Goal: Information Seeking & Learning: Learn about a topic

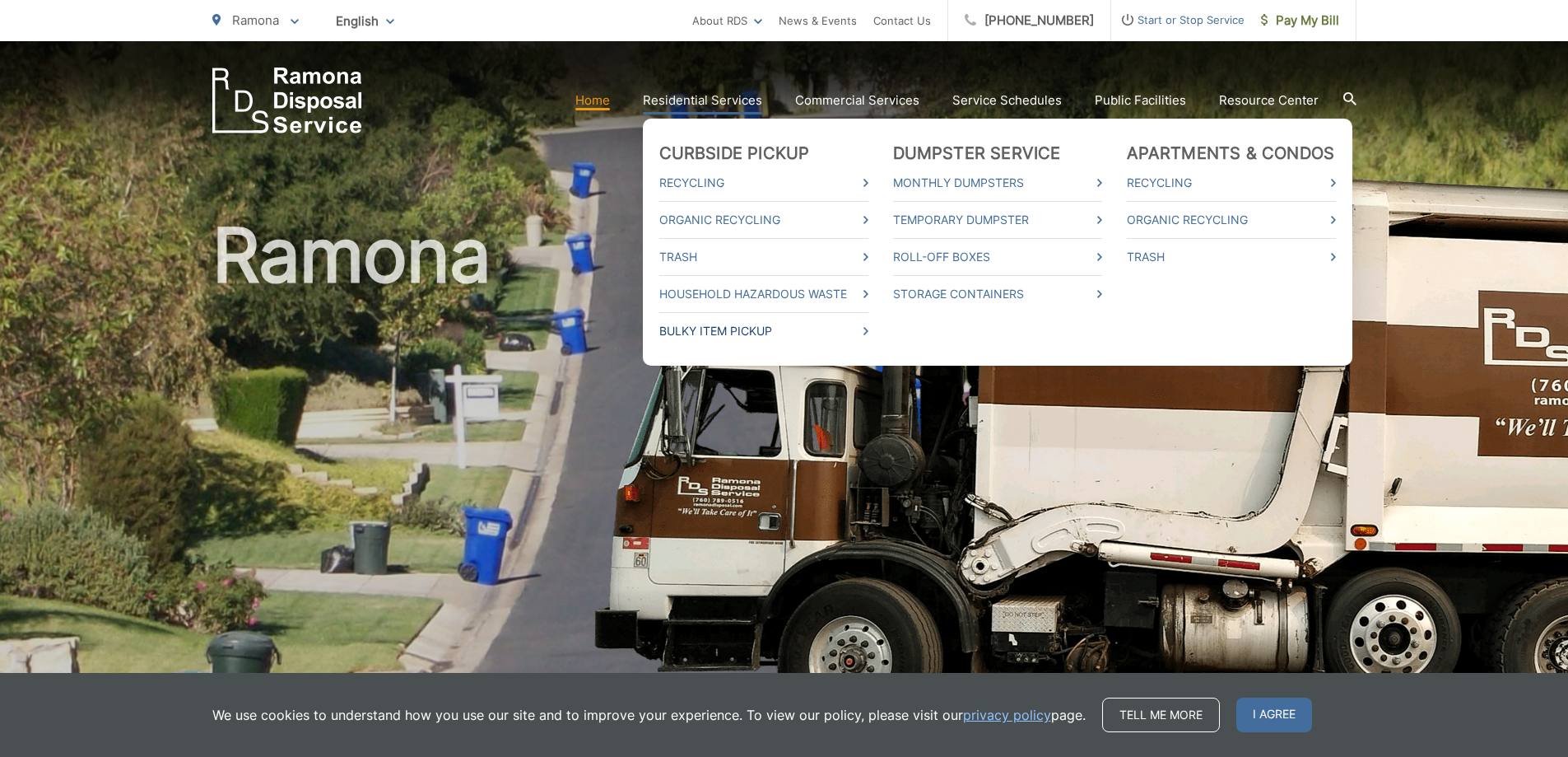
click at [751, 327] on link "Bulky Item Pickup" at bounding box center [764, 330] width 209 height 20
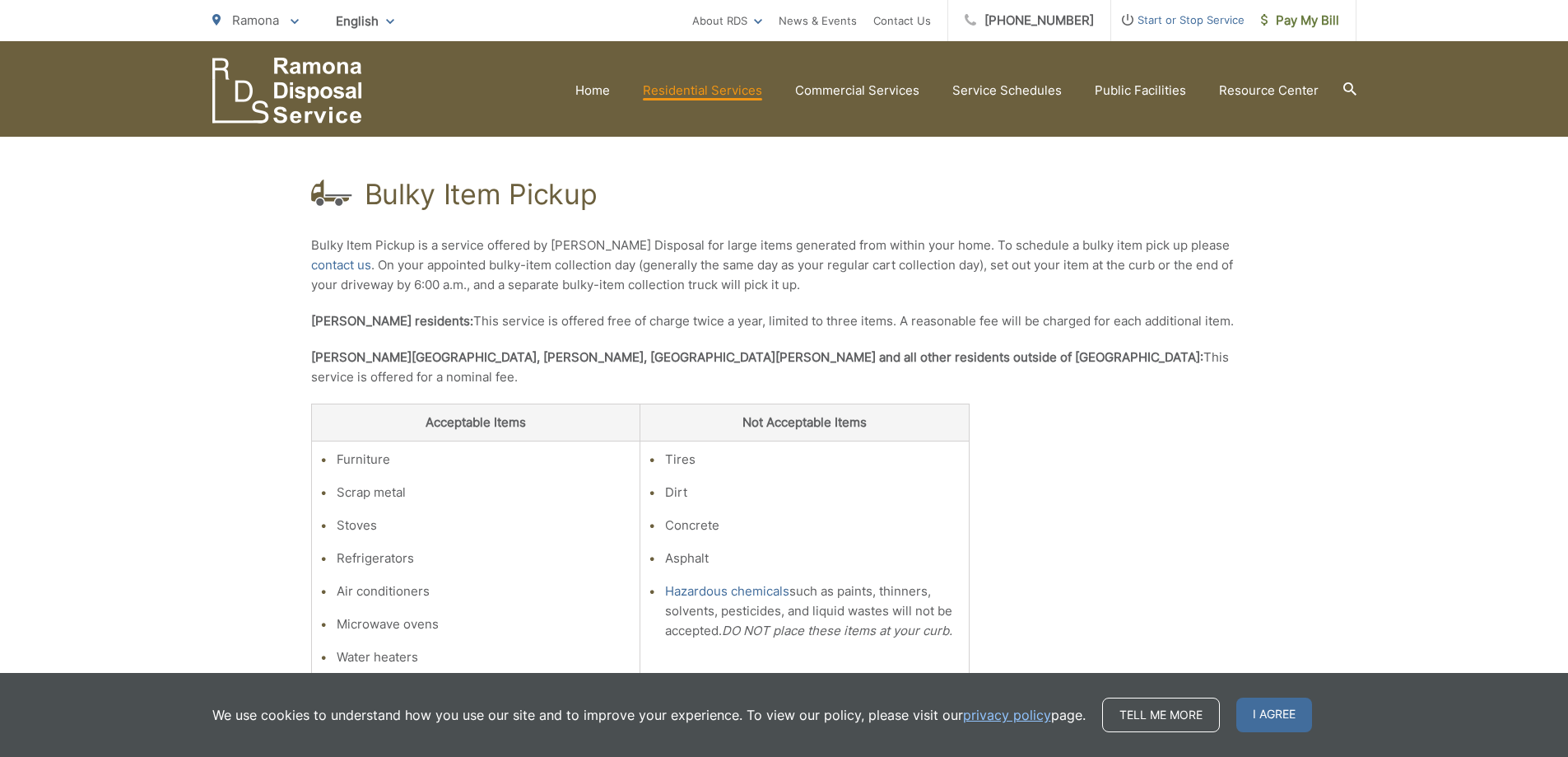
scroll to position [252, 0]
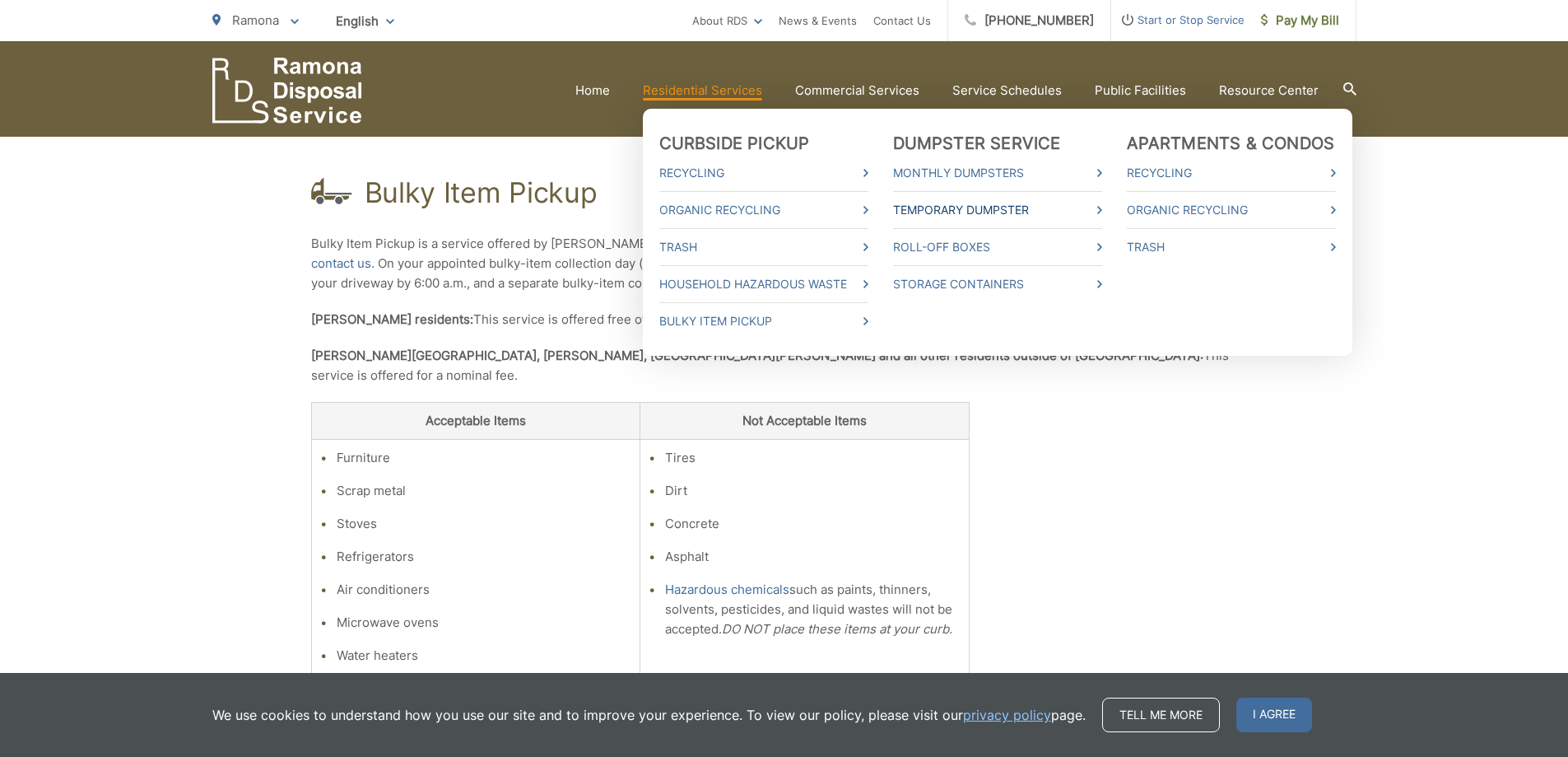
click at [940, 208] on link "Temporary Dumpster" at bounding box center [998, 209] width 209 height 20
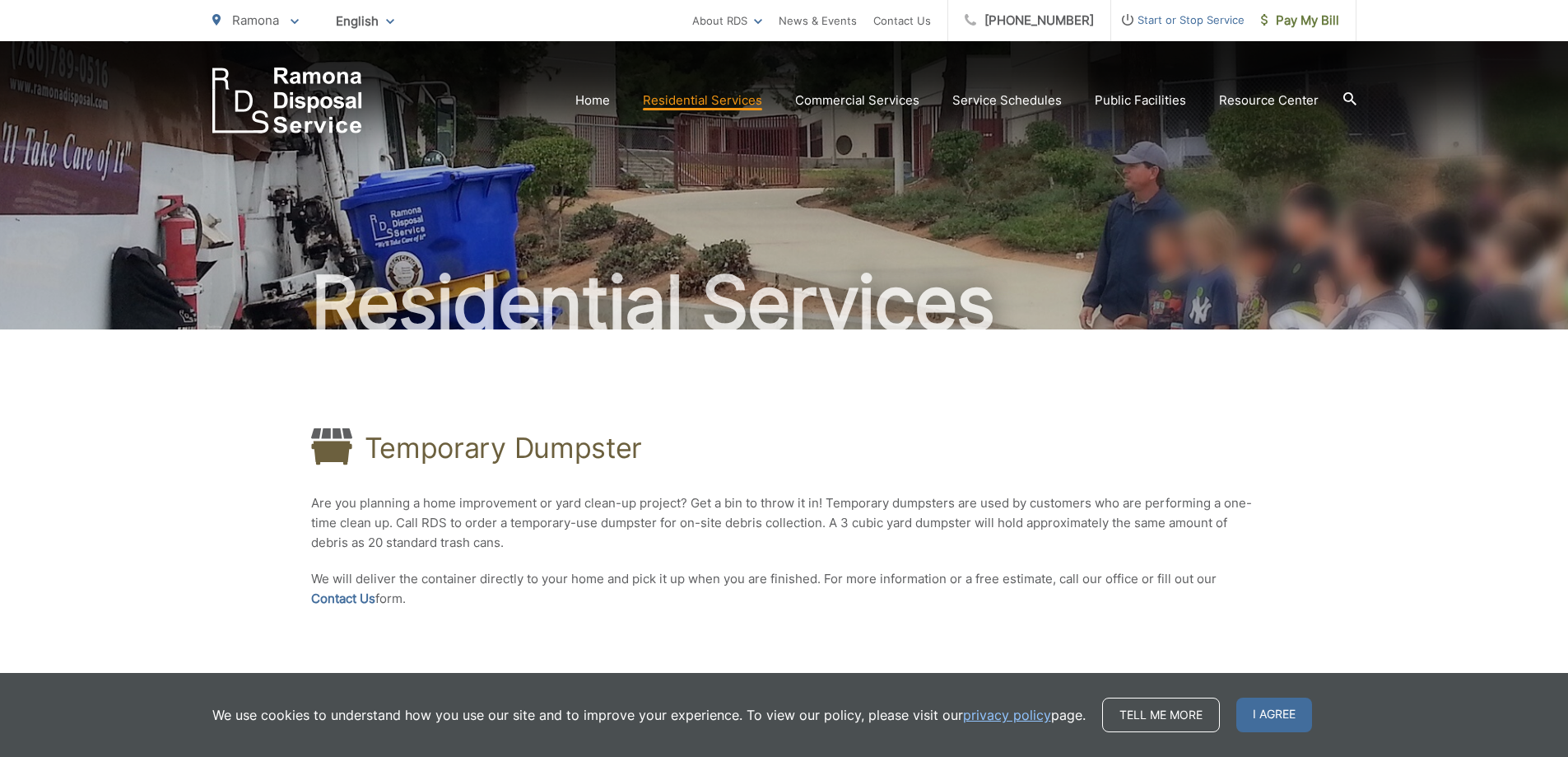
click at [647, 179] on div "Residential Services" at bounding box center [784, 185] width 1144 height 289
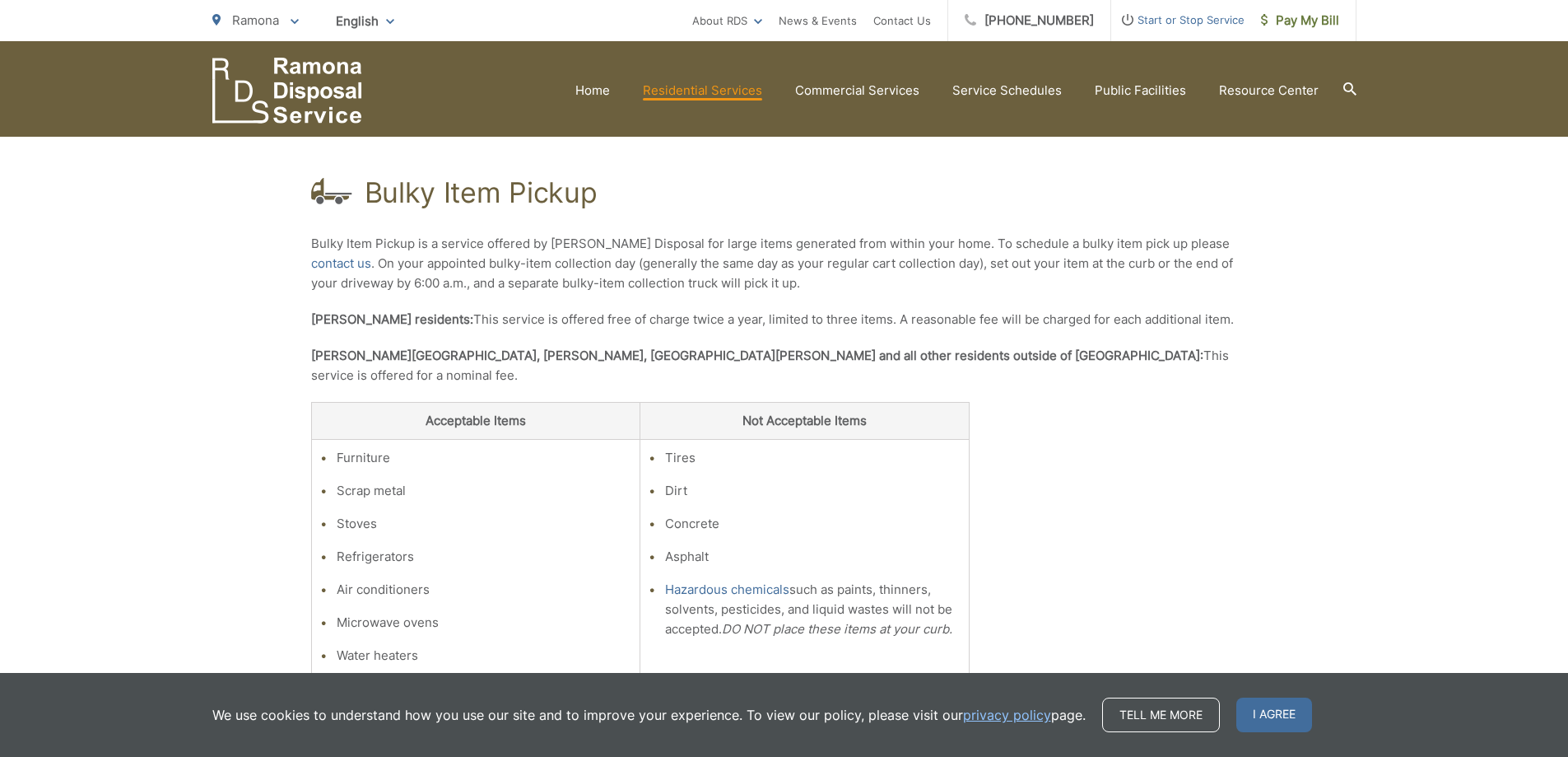
scroll to position [252, 0]
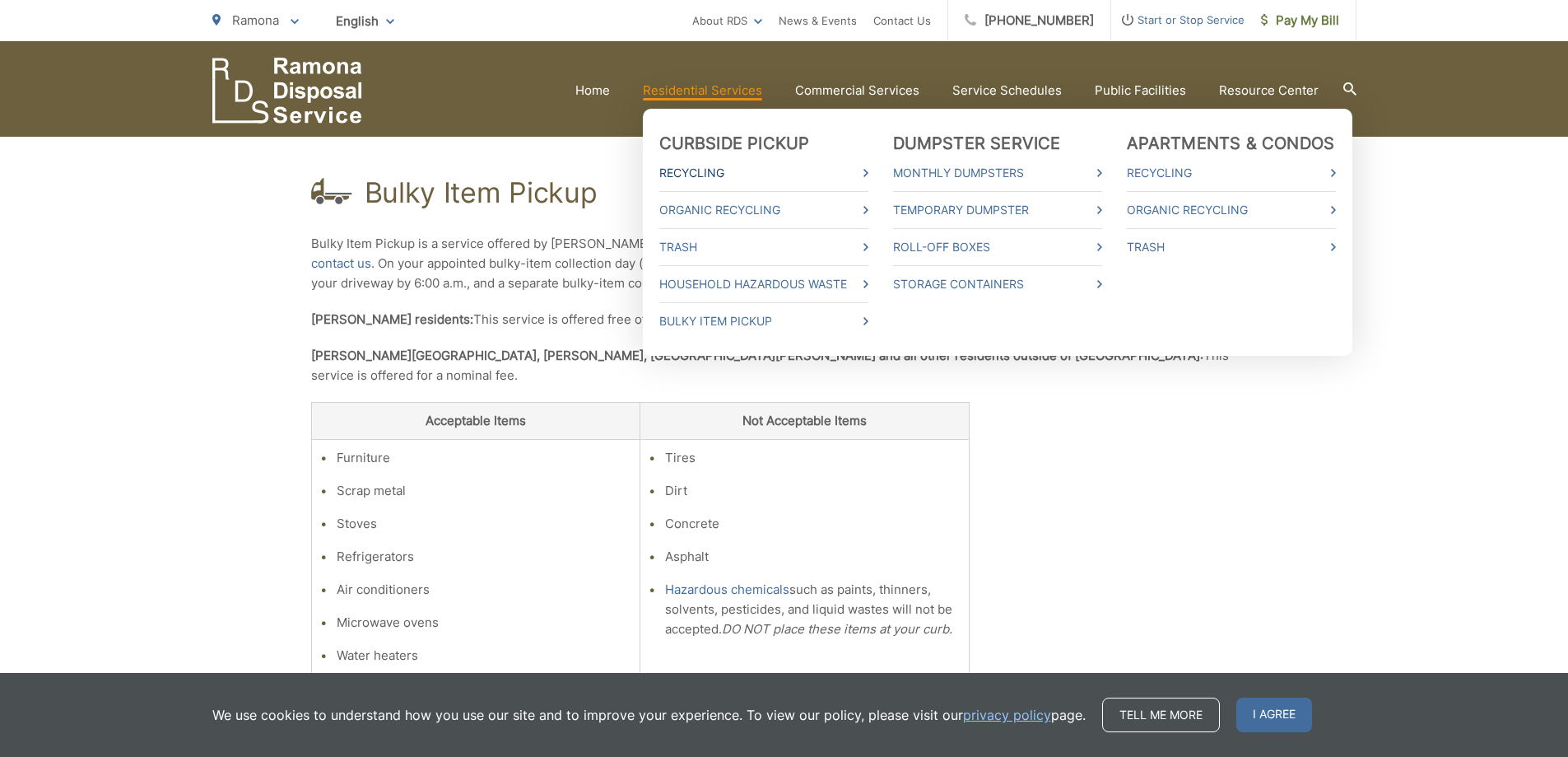
click at [694, 171] on link "Recycling" at bounding box center [764, 172] width 209 height 20
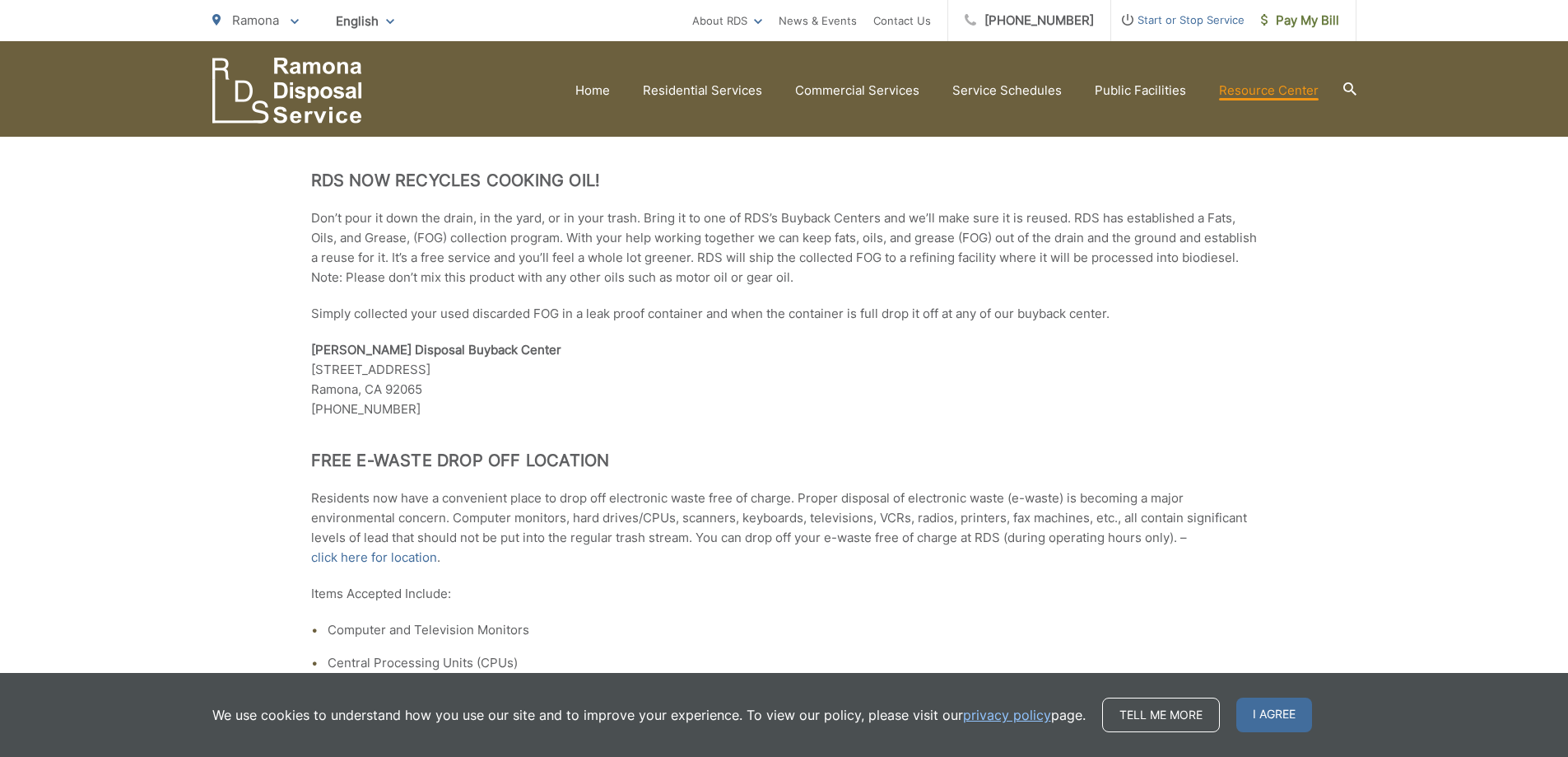
scroll to position [1352, 0]
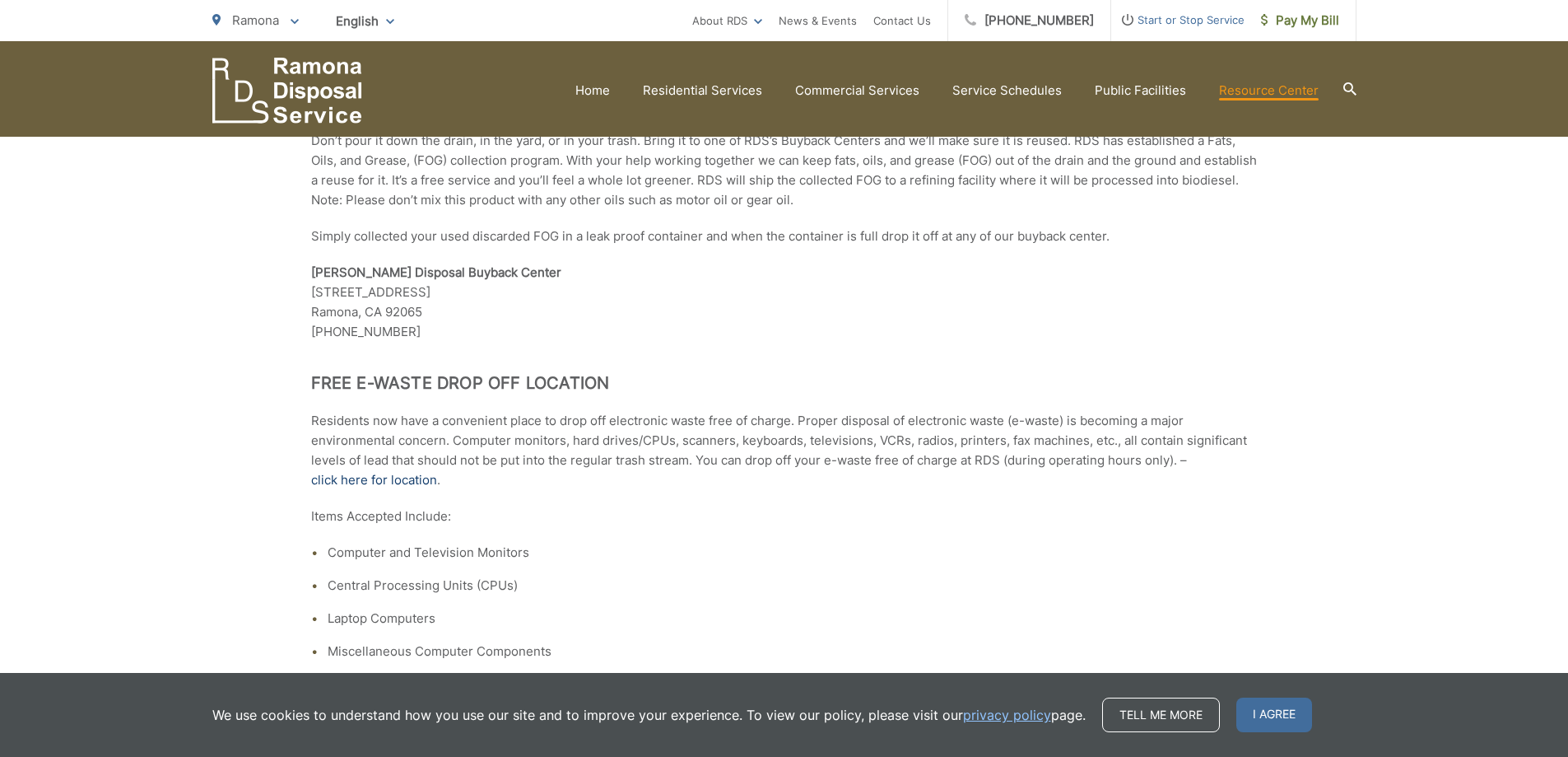
click at [392, 470] on link "click here for location" at bounding box center [374, 480] width 126 height 20
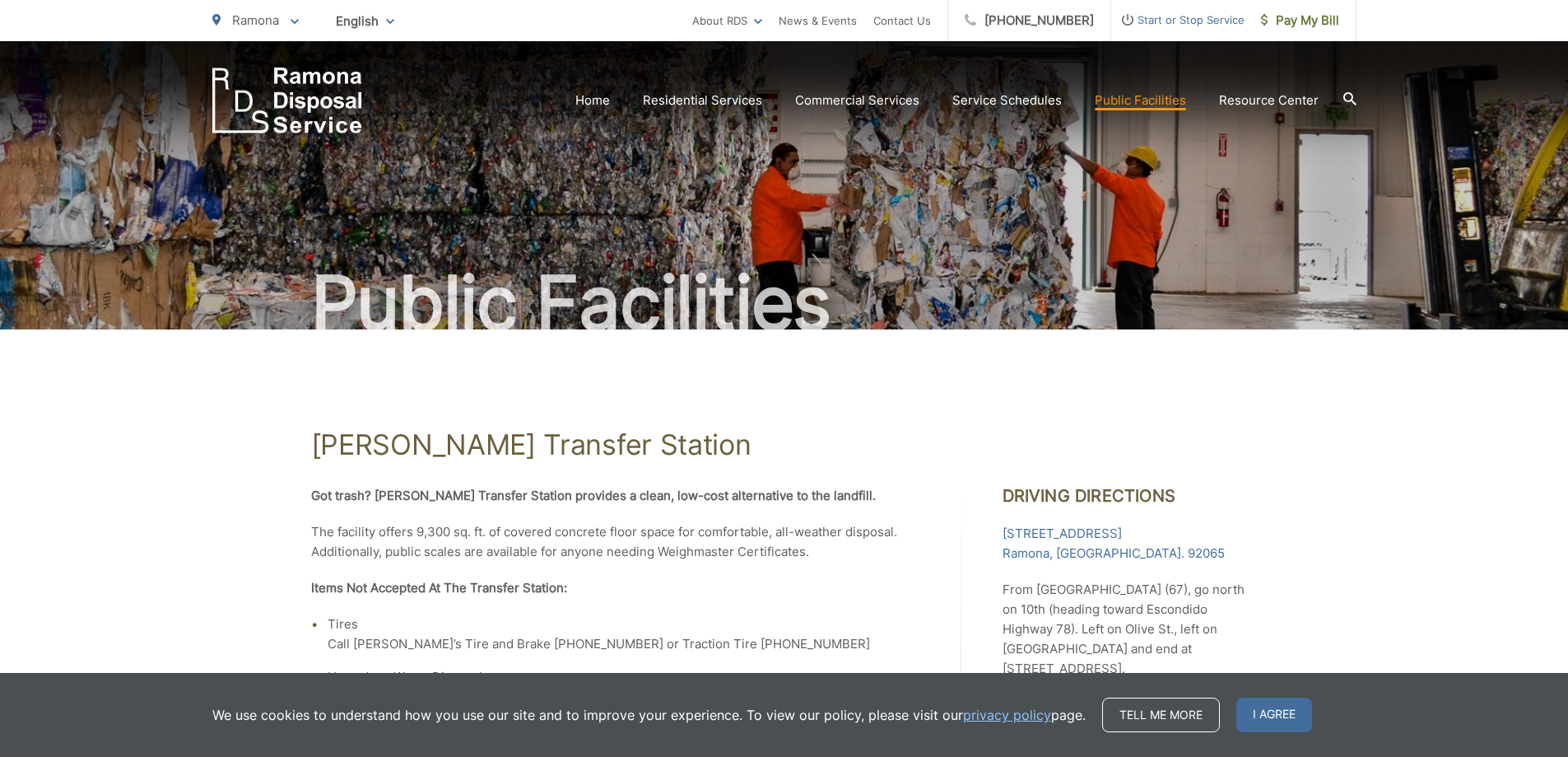
click at [945, 186] on div "Public Facilities" at bounding box center [784, 185] width 1144 height 289
